Goal: Transaction & Acquisition: Subscribe to service/newsletter

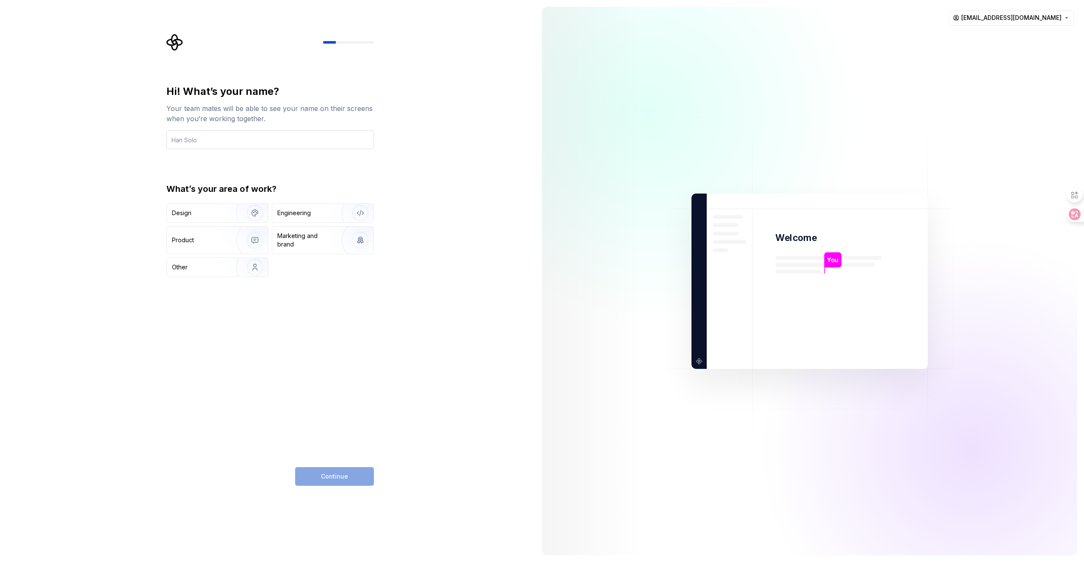
click at [247, 141] on input "text" at bounding box center [269, 139] width 207 height 19
type input "Crash"
click at [307, 214] on div "Engineering" at bounding box center [293, 213] width 33 height 8
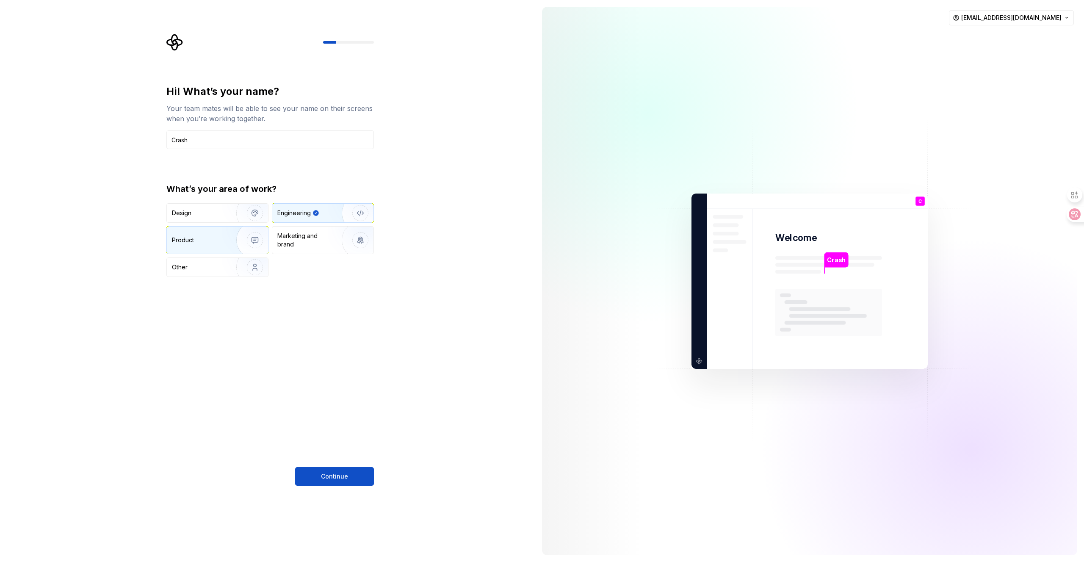
click at [207, 247] on div "Product" at bounding box center [217, 240] width 101 height 27
click at [343, 470] on button "Continue" at bounding box center [334, 476] width 79 height 19
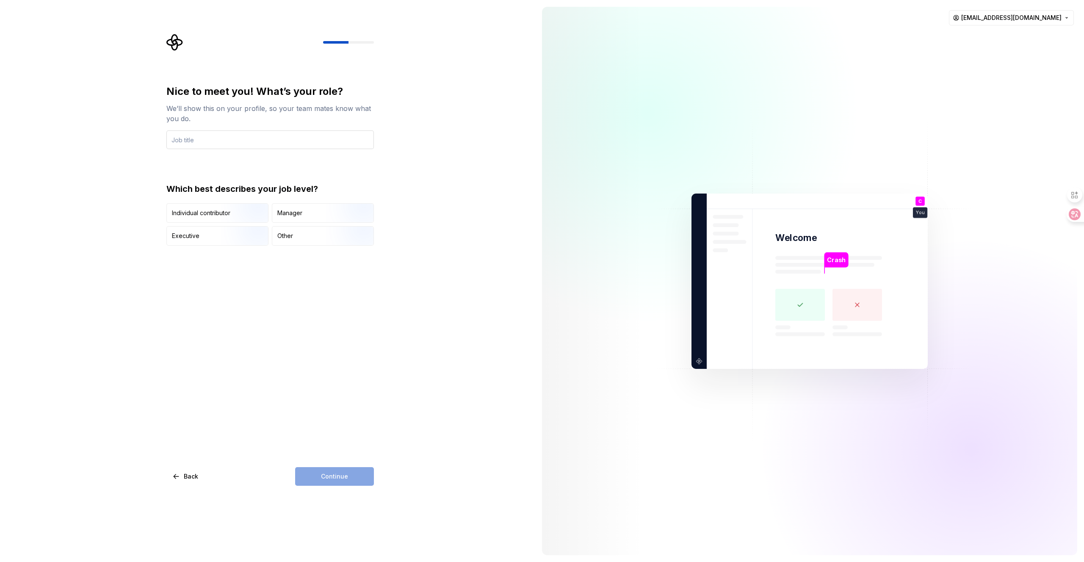
click at [256, 136] on input "text" at bounding box center [269, 139] width 207 height 19
click at [255, 136] on input "text" at bounding box center [269, 139] width 207 height 19
type input "pm"
click at [306, 211] on div "Manager" at bounding box center [322, 213] width 101 height 19
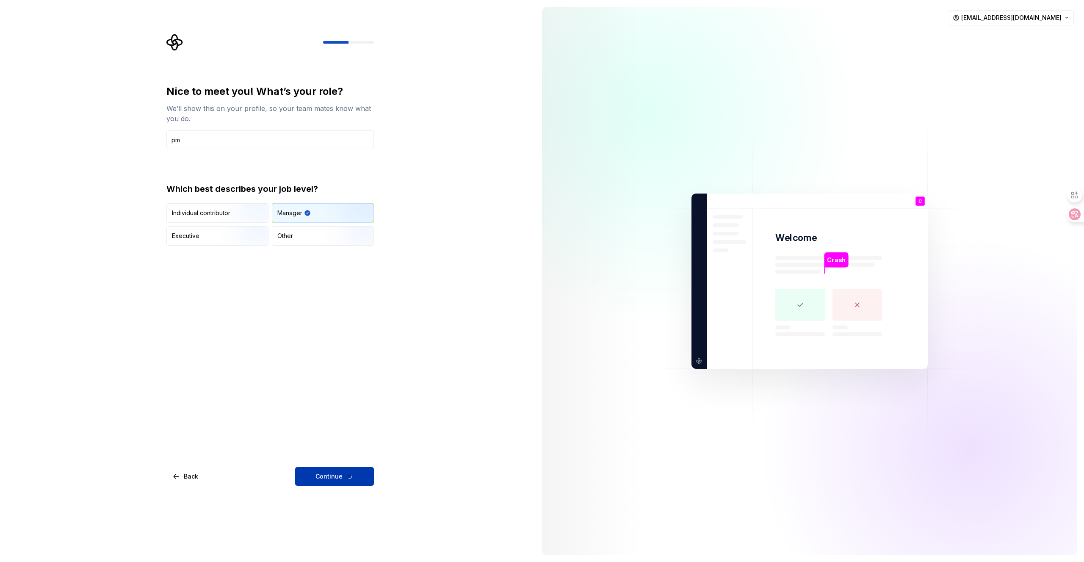
click at [357, 481] on button "Continue" at bounding box center [334, 476] width 79 height 19
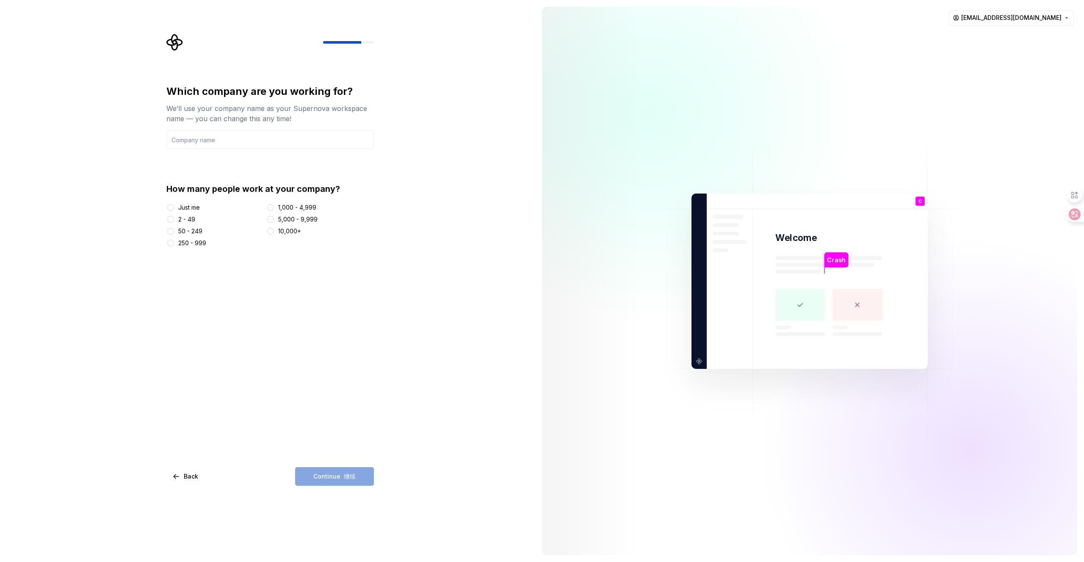
click at [186, 241] on div "250 - 999" at bounding box center [192, 243] width 28 height 8
click at [174, 241] on button "250 - 999" at bounding box center [170, 243] width 7 height 7
click at [241, 144] on input "text" at bounding box center [269, 139] width 207 height 19
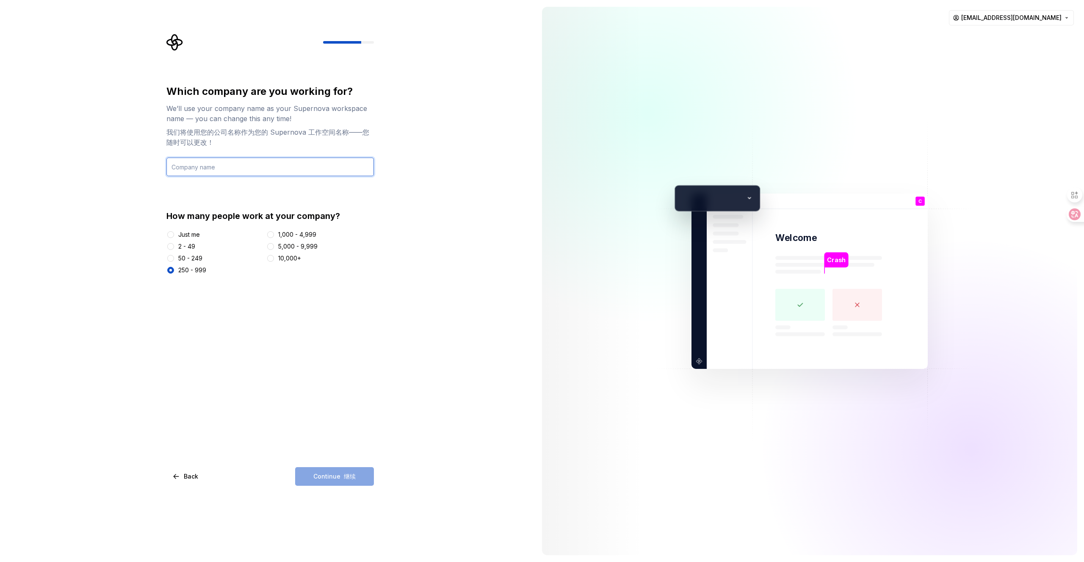
click at [239, 168] on input "text" at bounding box center [269, 167] width 207 height 19
type input "rmzk"
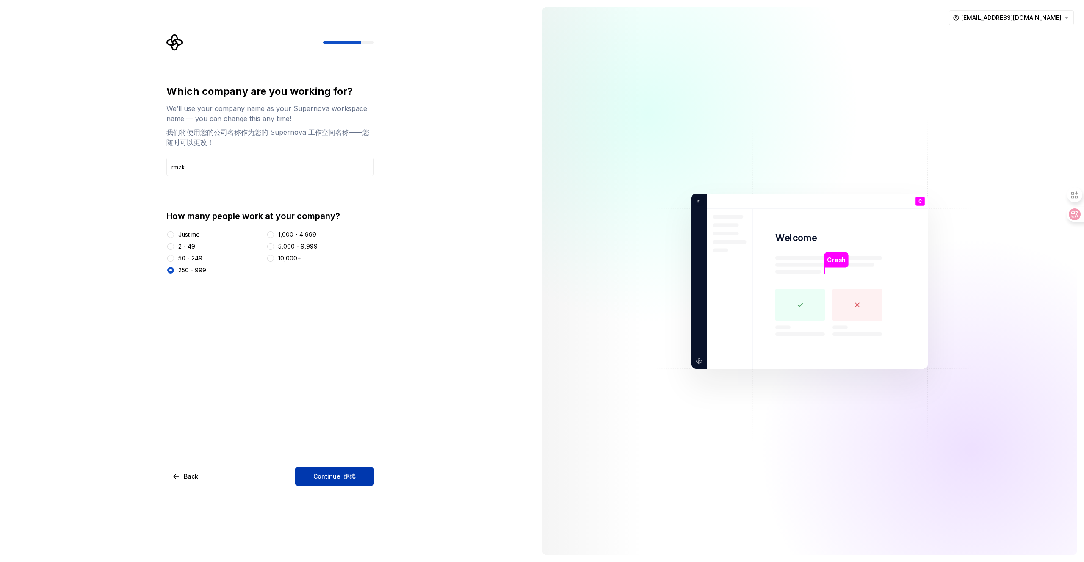
click at [334, 478] on span "Continue 继续" at bounding box center [334, 476] width 42 height 8
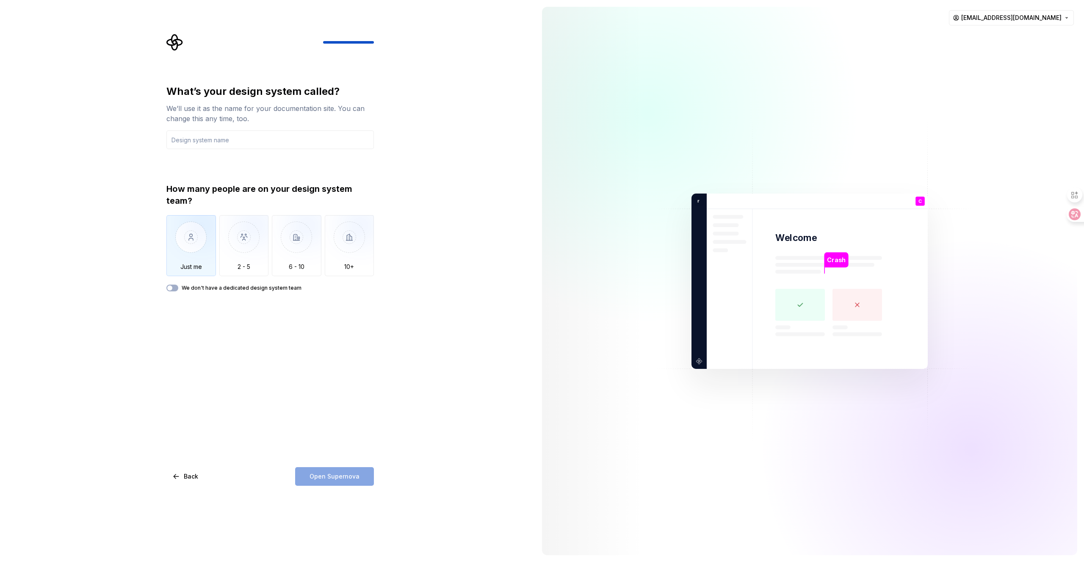
click at [196, 237] on img "button" at bounding box center [191, 243] width 50 height 57
click at [225, 141] on input "text" at bounding box center [269, 139] width 207 height 19
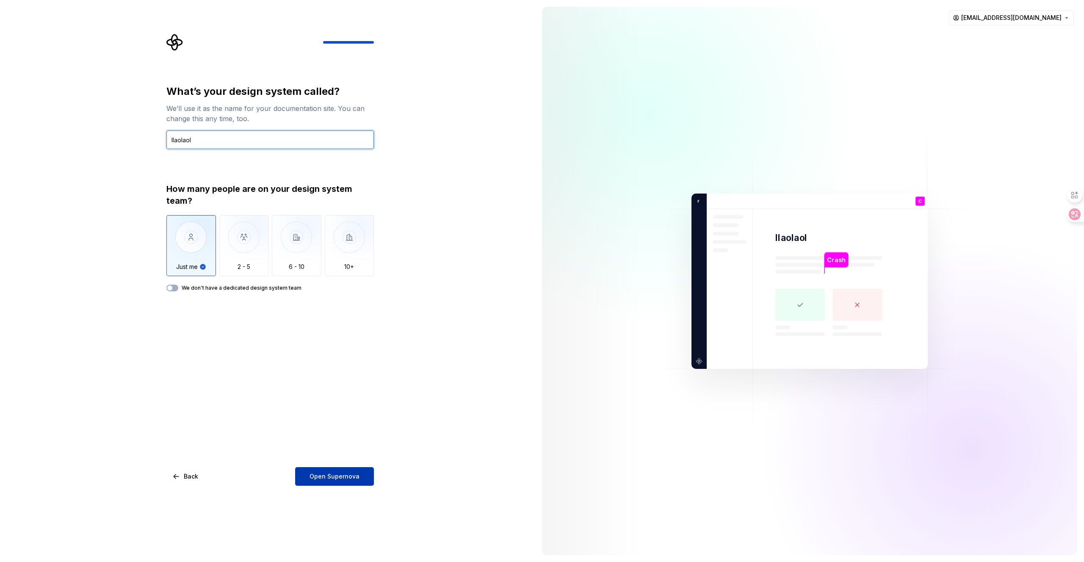
type input "llaolaol"
click at [328, 471] on button "Open Supernova" at bounding box center [334, 476] width 79 height 19
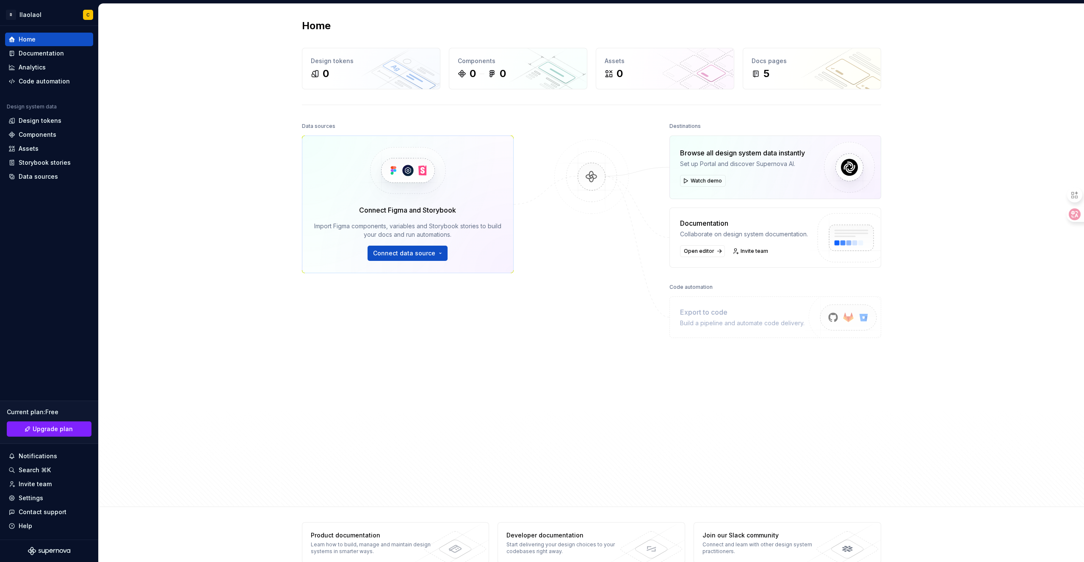
click at [557, 310] on div at bounding box center [591, 288] width 85 height 337
click at [412, 251] on span "Connect data source" at bounding box center [404, 253] width 62 height 8
click at [560, 317] on div at bounding box center [591, 288] width 85 height 337
click at [566, 268] on div at bounding box center [591, 288] width 85 height 337
click at [191, 136] on div "Home Design tokens 0 Components 0 0 Assets 0 Docs pages 5 Data sources Connect …" at bounding box center [591, 255] width 985 height 503
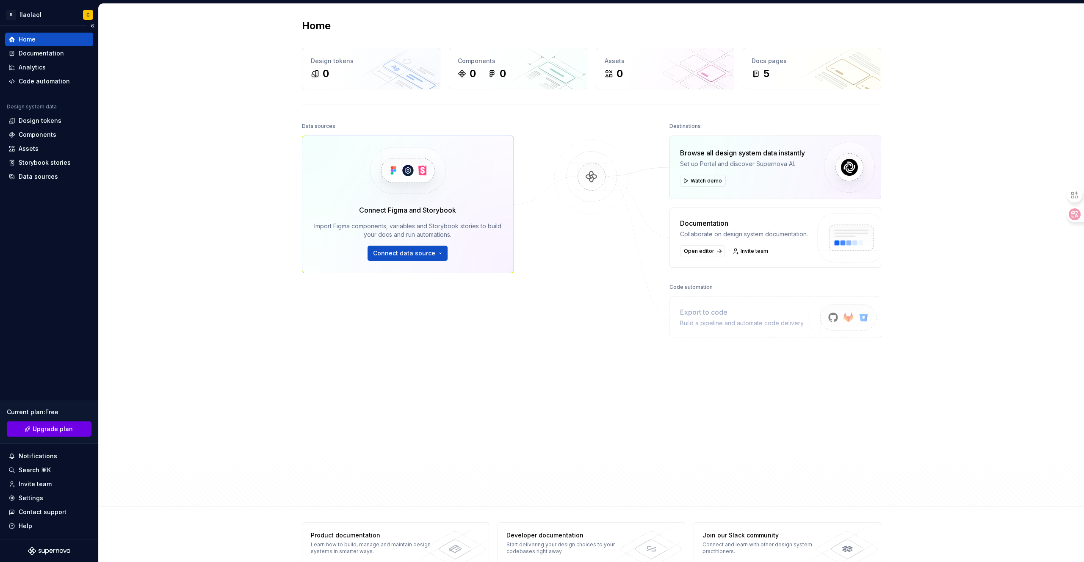
click at [51, 430] on span "Upgrade plan" at bounding box center [53, 429] width 40 height 8
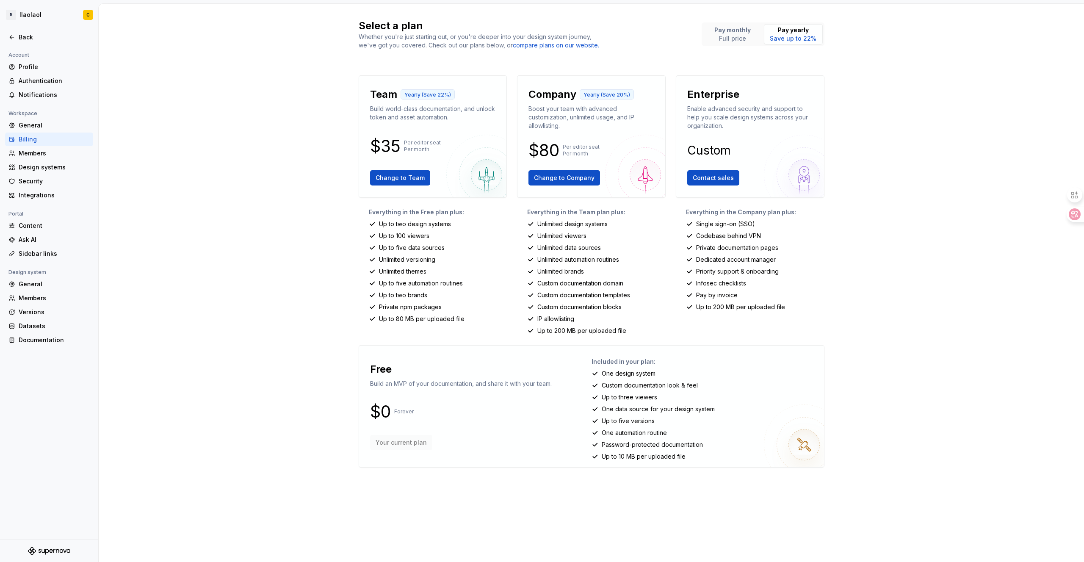
click at [911, 252] on div "Select a plan Whether you're just starting out, or you're deeper into your desi…" at bounding box center [591, 283] width 985 height 558
click at [846, 233] on div "Select a plan Whether you're just starting out, or you're deeper into your desi…" at bounding box center [591, 283] width 985 height 558
click at [45, 68] on div "Profile" at bounding box center [54, 67] width 71 height 8
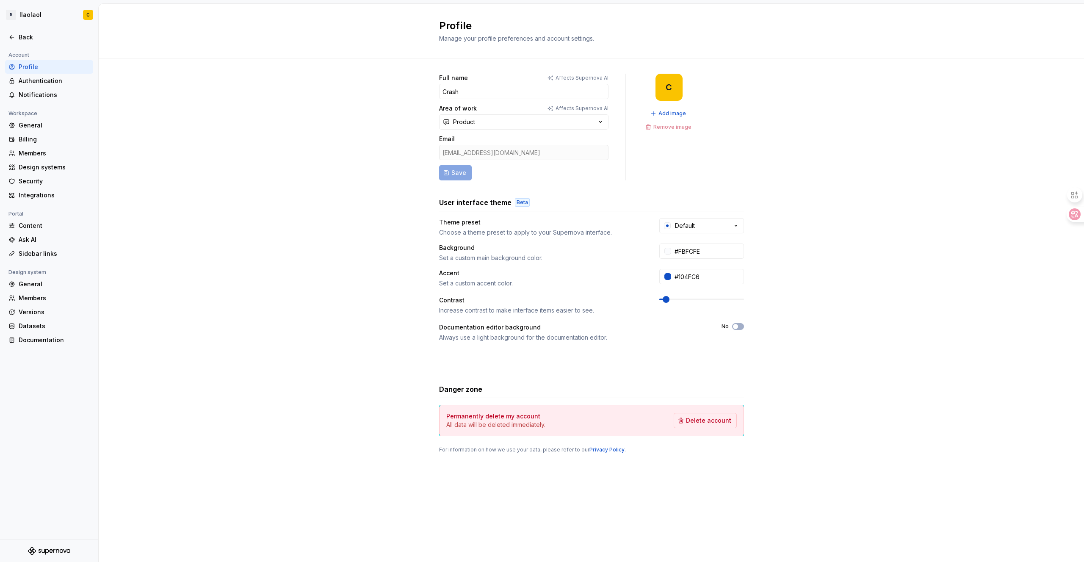
click at [712, 156] on div "Full name Affects Supernova AI Crash Area of work Affects Supernova AI Product …" at bounding box center [591, 127] width 305 height 107
click at [393, 113] on div "Full name Affects Supernova AI Crash Area of work Affects Supernova AI Product …" at bounding box center [591, 271] width 985 height 427
click at [763, 148] on div "Full name Affects Supernova AI Crash Area of work Affects Supernova AI Product …" at bounding box center [591, 271] width 985 height 427
click at [294, 118] on div "Full name Affects Supernova AI Crash Area of work Affects Supernova AI Product …" at bounding box center [591, 271] width 985 height 427
